Goal: Task Accomplishment & Management: Use online tool/utility

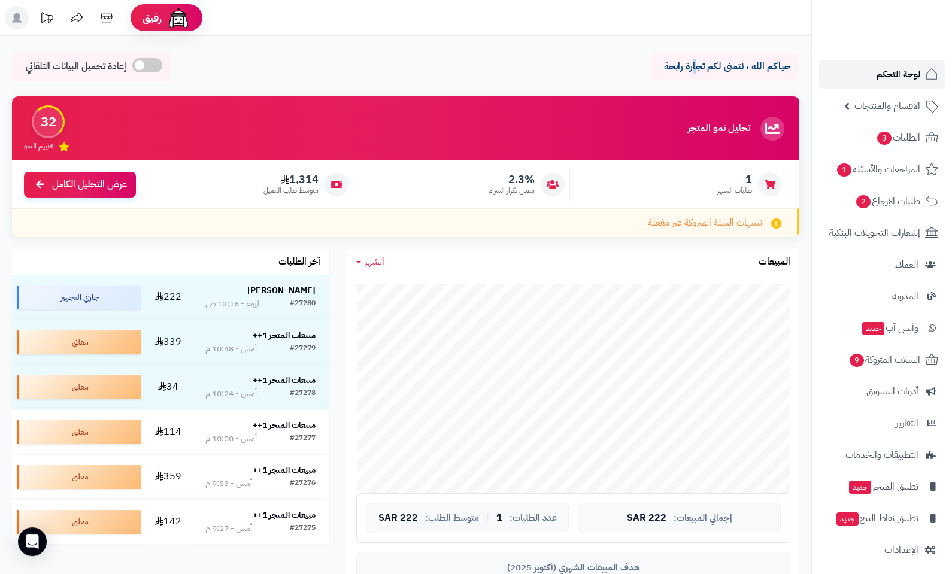
click at [887, 80] on span "لوحة التحكم" at bounding box center [899, 74] width 44 height 17
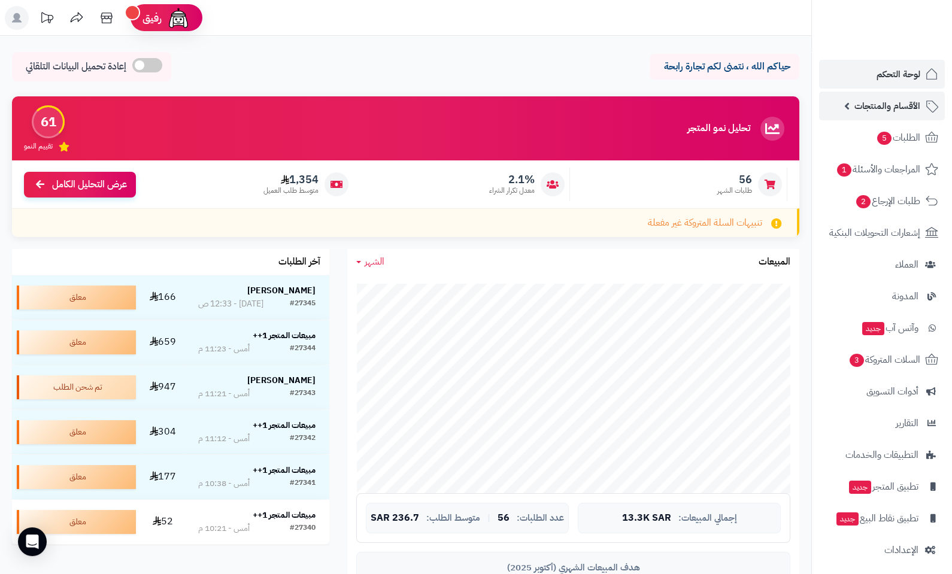
click at [898, 107] on span "الأقسام والمنتجات" at bounding box center [887, 106] width 66 height 17
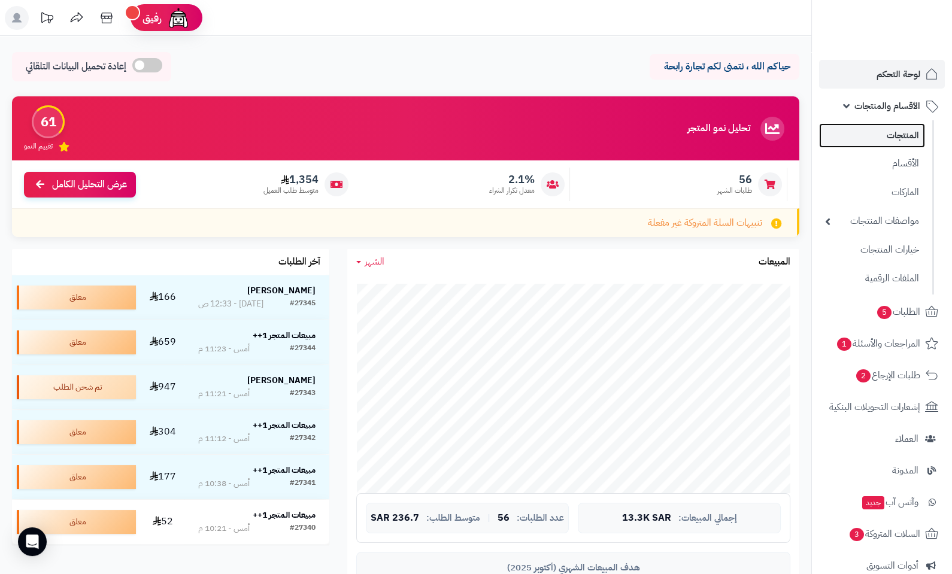
click at [901, 134] on link "المنتجات" at bounding box center [872, 135] width 106 height 25
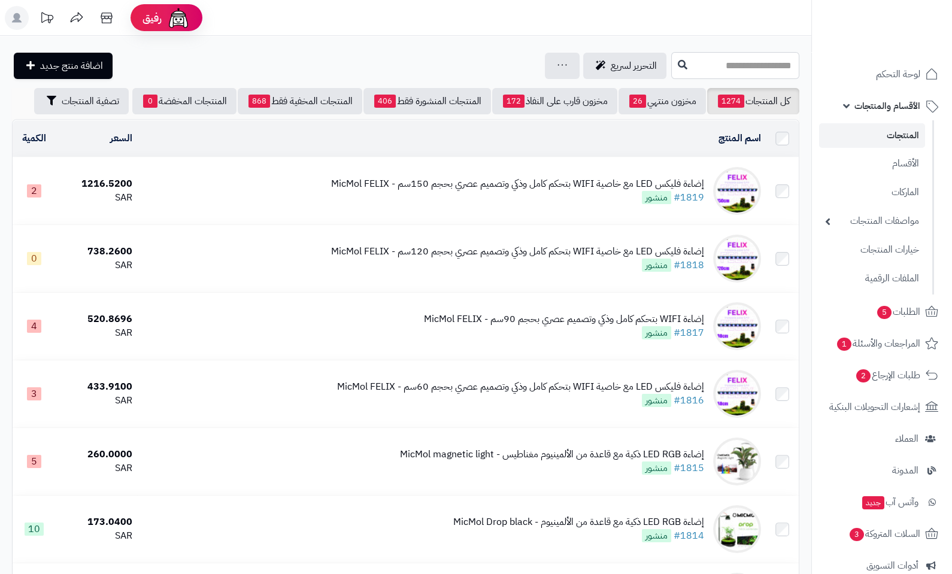
click at [701, 57] on input "text" at bounding box center [735, 65] width 128 height 27
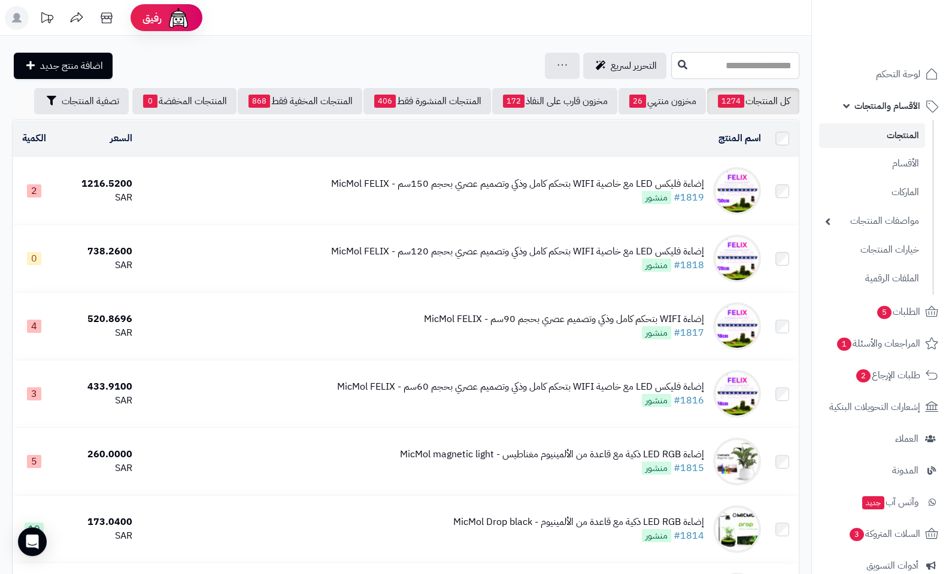
click at [706, 61] on input "text" at bounding box center [735, 65] width 128 height 27
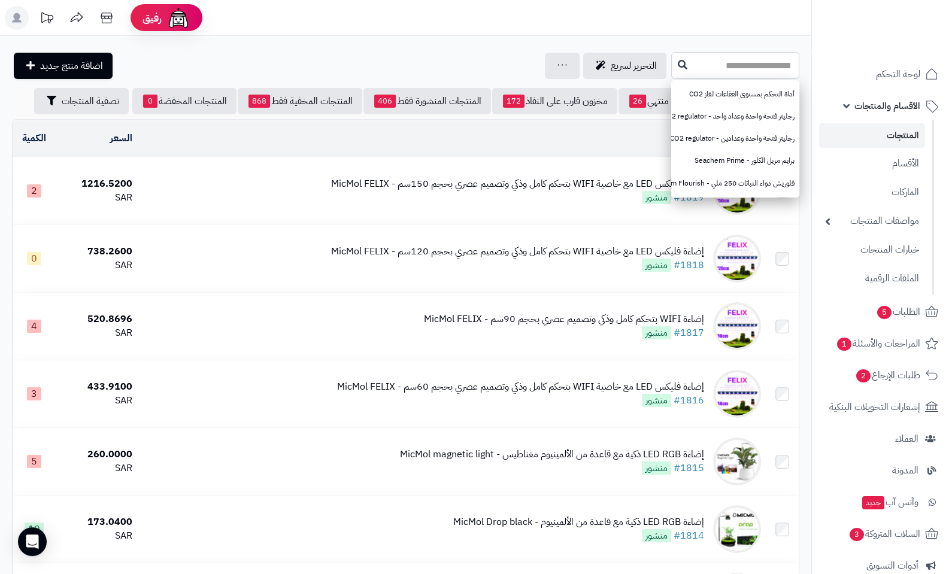
type input "*"
type input "*****"
click at [678, 63] on icon at bounding box center [683, 64] width 10 height 10
